Goal: Find specific page/section: Find specific page/section

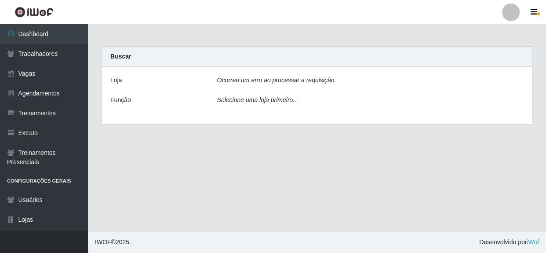
click at [341, 101] on div "Selecione uma loja primeiro..." at bounding box center [370, 101] width 320 height 13
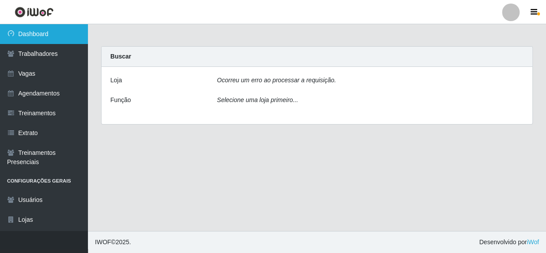
click at [29, 31] on link "Dashboard" at bounding box center [44, 34] width 88 height 20
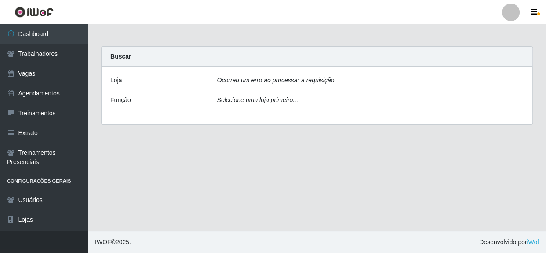
click at [326, 81] on icon "Ocorreu um erro ao processar a requisição." at bounding box center [276, 79] width 119 height 7
click at [247, 77] on icon "Ocorreu um erro ao processar a requisição." at bounding box center [276, 79] width 119 height 7
click at [336, 83] on div "Ocorreu um erro ao processar a requisição." at bounding box center [370, 82] width 320 height 13
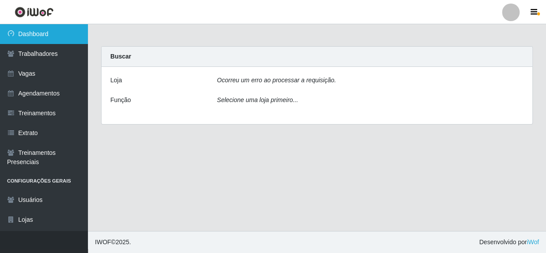
click at [31, 29] on link "Dashboard" at bounding box center [44, 34] width 88 height 20
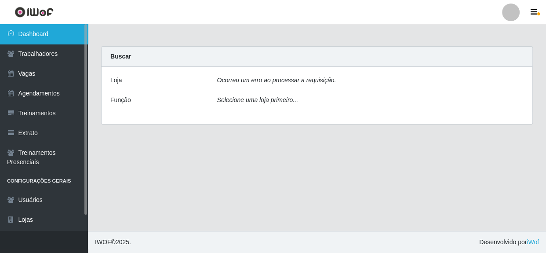
click at [31, 29] on link "Dashboard" at bounding box center [44, 34] width 88 height 20
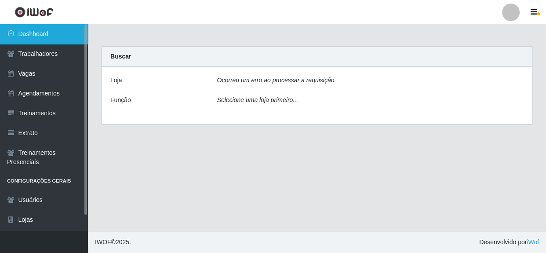
click at [33, 29] on link "Dashboard" at bounding box center [44, 34] width 88 height 20
